Goal: Find contact information: Find contact information

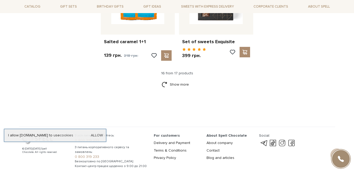
scroll to position [681, 0]
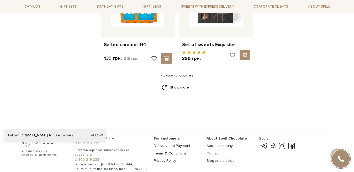
click at [216, 154] on link "Contact" at bounding box center [213, 153] width 13 height 4
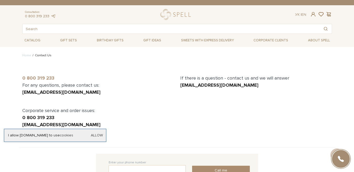
scroll to position [52, 0]
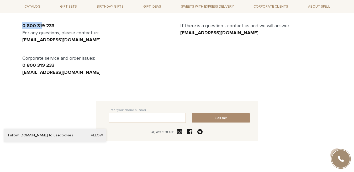
drag, startPoint x: 28, startPoint y: 26, endPoint x: 210, endPoint y: 75, distance: 188.2
click at [210, 75] on body "Gift Boxes SALE B2B Clients Delivery and payment About us Contact us Consultati…" at bounding box center [177, 86] width 354 height 277
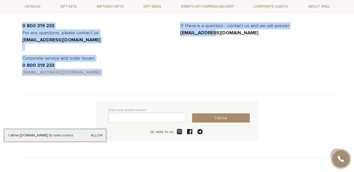
scroll to position [0, 0]
click at [193, 55] on div "If there is a question - contact us and we will answer [EMAIL_ADDRESS][DOMAIN_N…" at bounding box center [256, 49] width 158 height 54
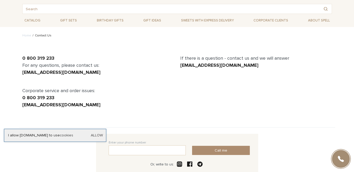
scroll to position [45, 0]
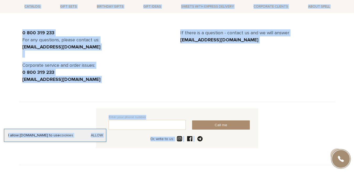
click at [245, 70] on div "If there is a question - contact us and we will answer [EMAIL_ADDRESS][DOMAIN_N…" at bounding box center [256, 56] width 158 height 54
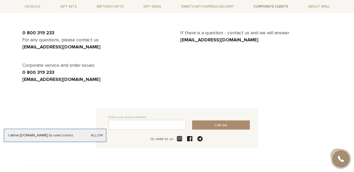
click at [265, 7] on link "Corporate clients" at bounding box center [270, 6] width 39 height 9
